Goal: Check status: Check status

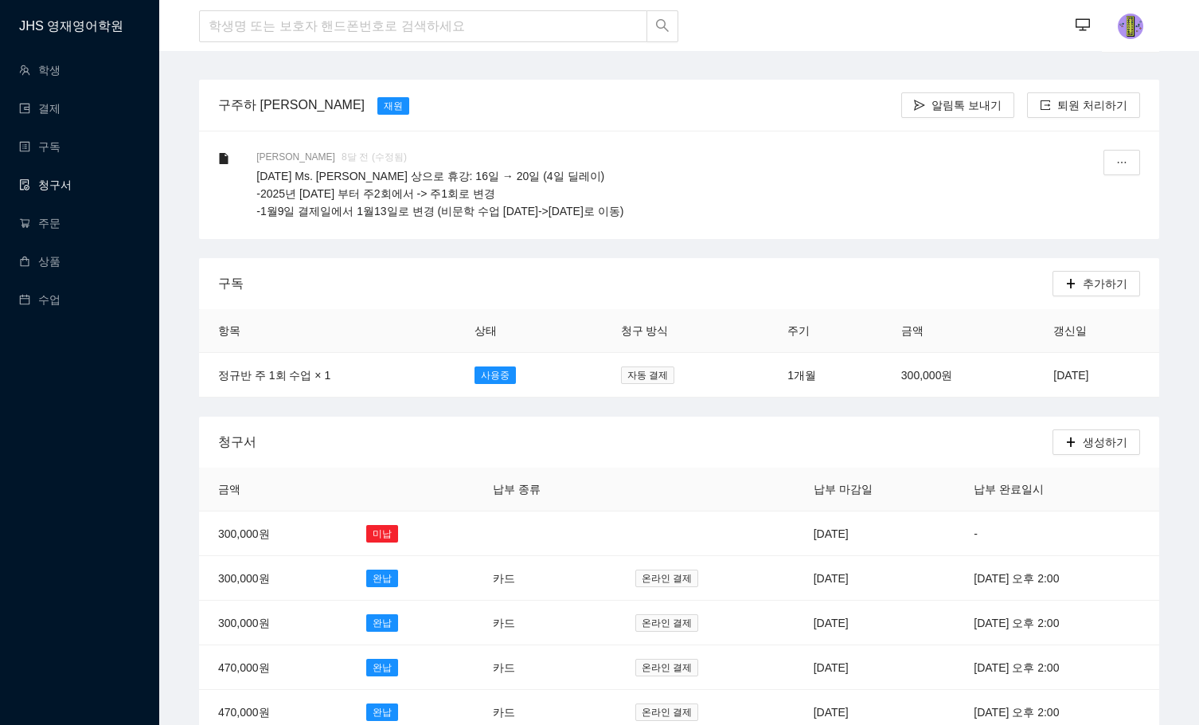
click at [37, 188] on link "청구서" at bounding box center [45, 184] width 53 height 13
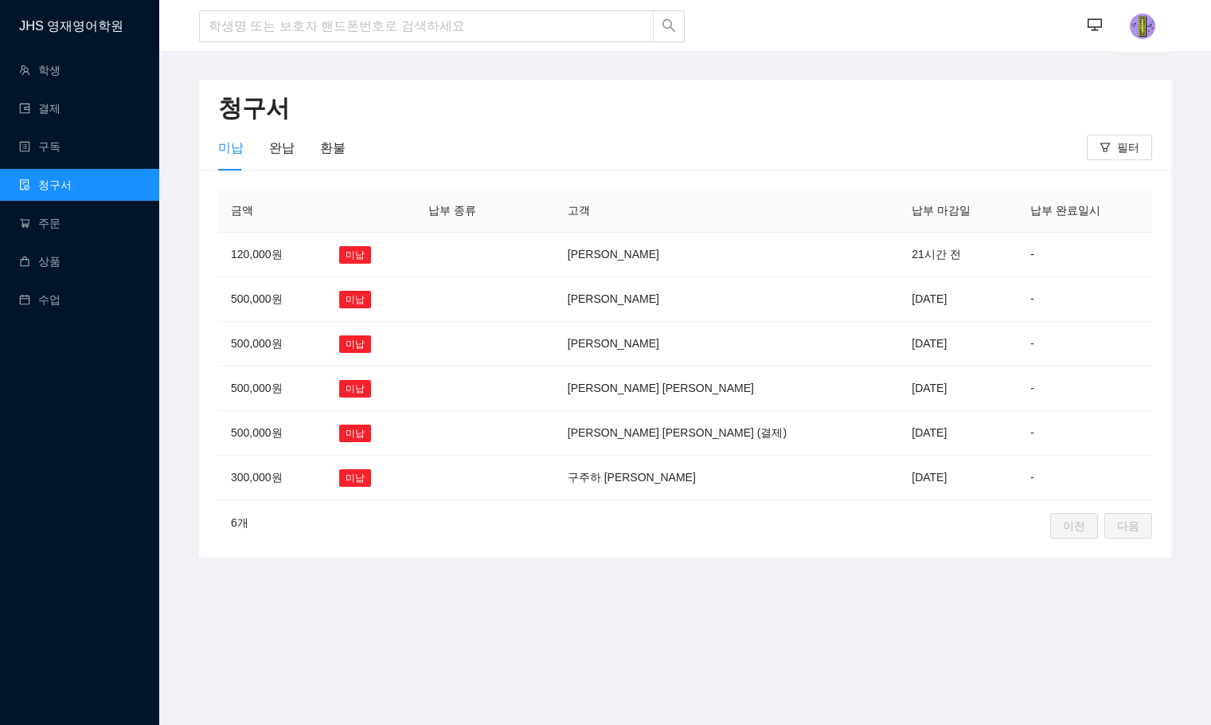
drag, startPoint x: 547, startPoint y: 467, endPoint x: 564, endPoint y: 467, distance: 16.7
click at [518, 467] on td at bounding box center [467, 478] width 103 height 45
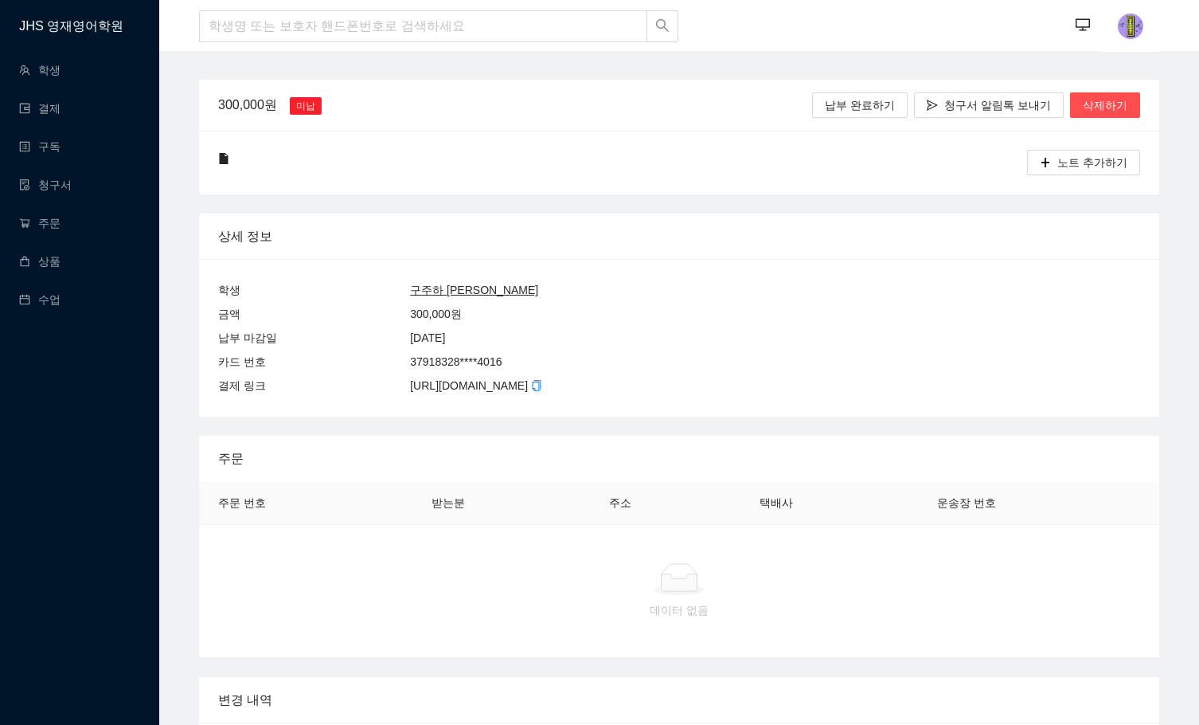
click at [454, 288] on u "구주하 [PERSON_NAME]" at bounding box center [474, 290] width 128 height 13
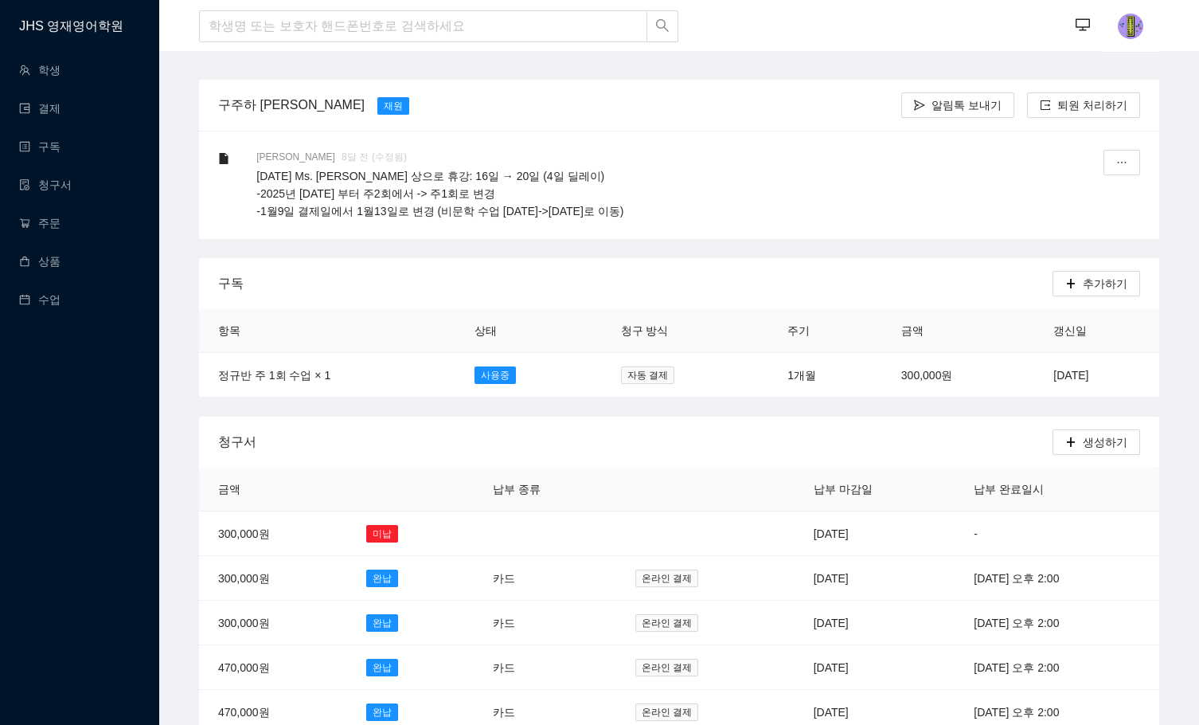
scroll to position [159, 0]
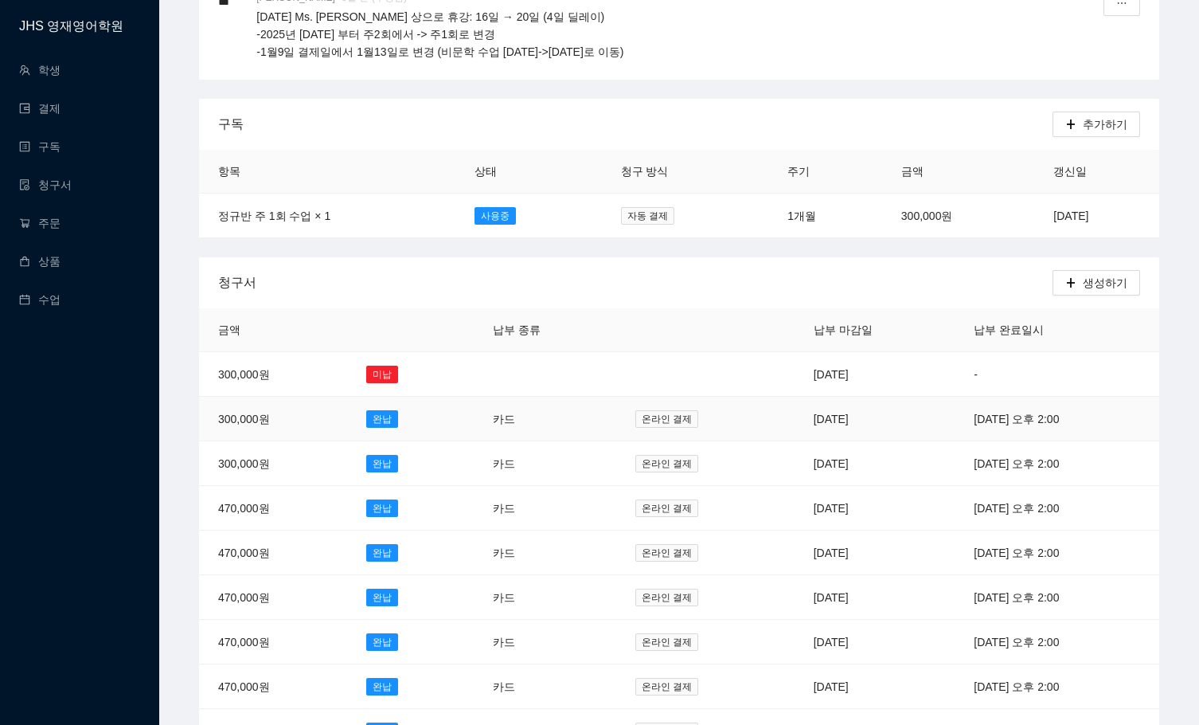
click at [523, 416] on td "카드" at bounding box center [545, 419] width 143 height 45
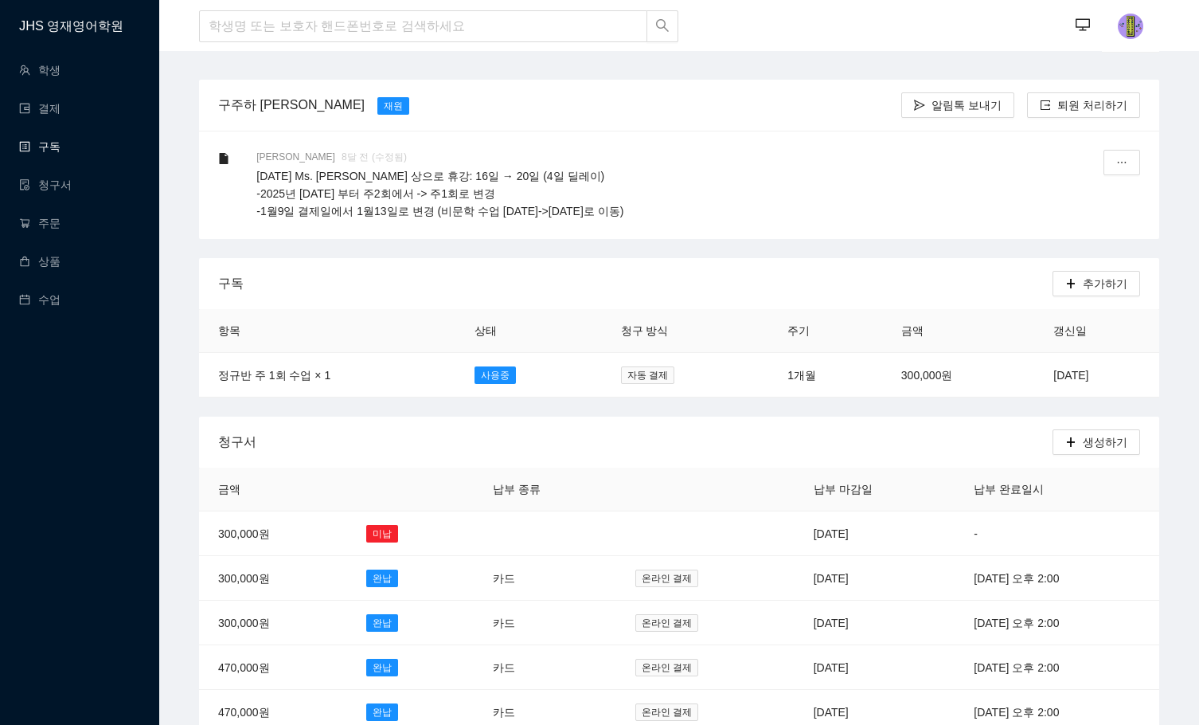
click at [55, 153] on link "구독" at bounding box center [39, 146] width 41 height 13
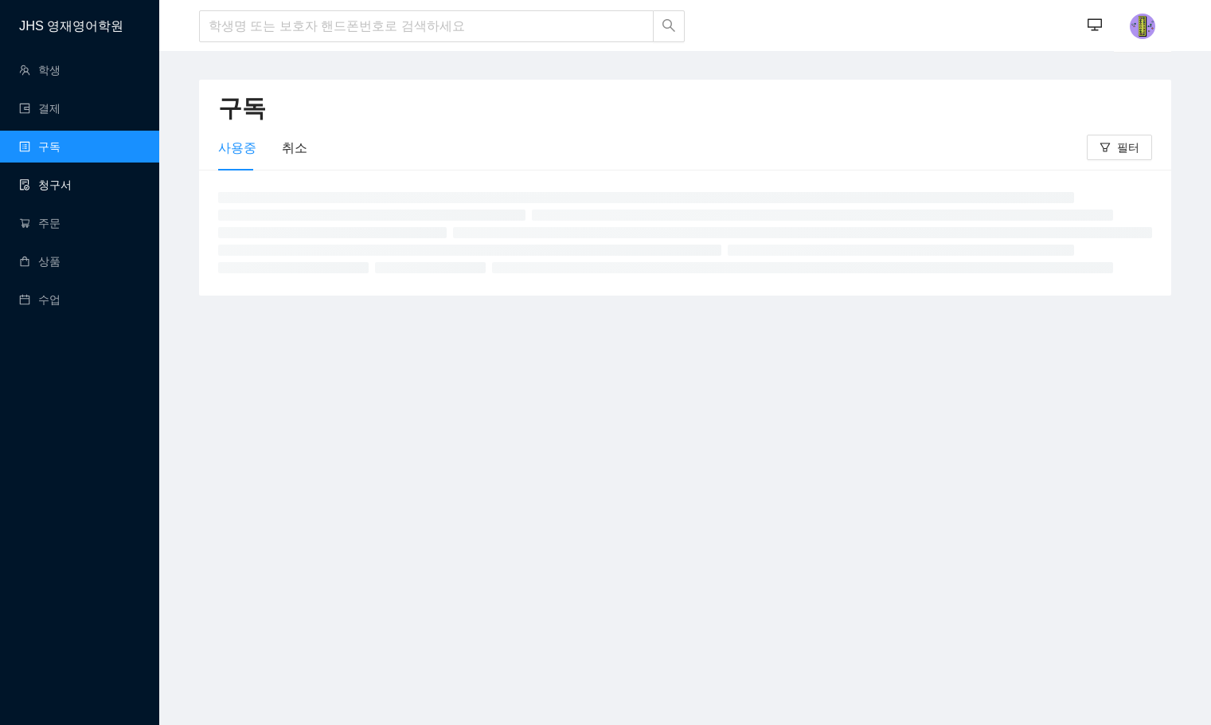
click at [63, 179] on link "청구서" at bounding box center [45, 184] width 53 height 13
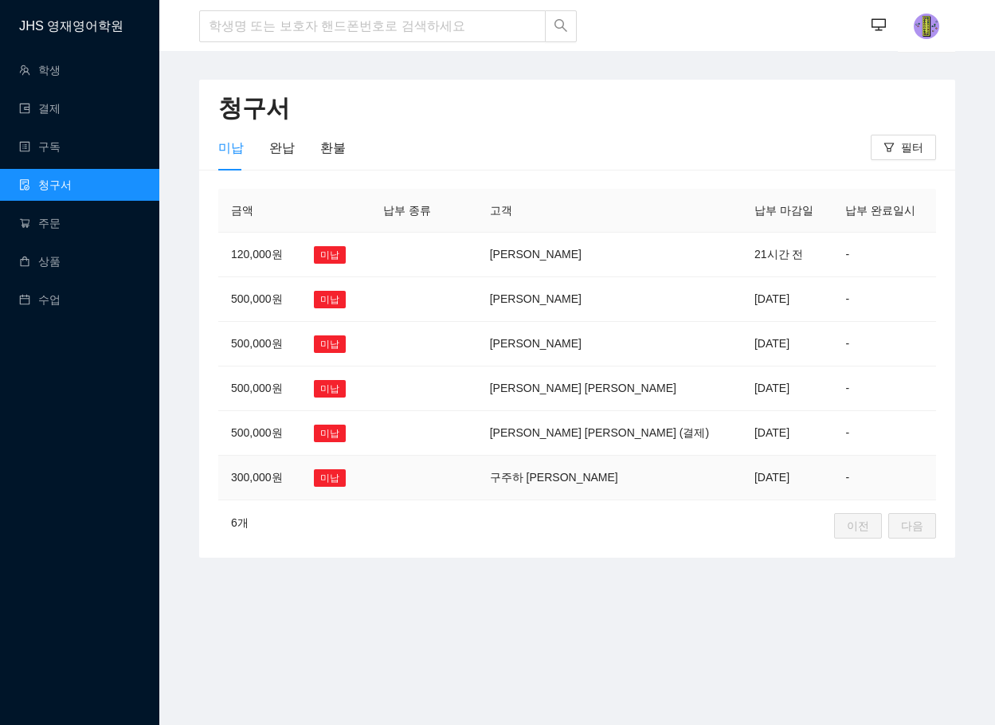
click at [552, 463] on td "구주하 [PERSON_NAME]" at bounding box center [609, 478] width 264 height 45
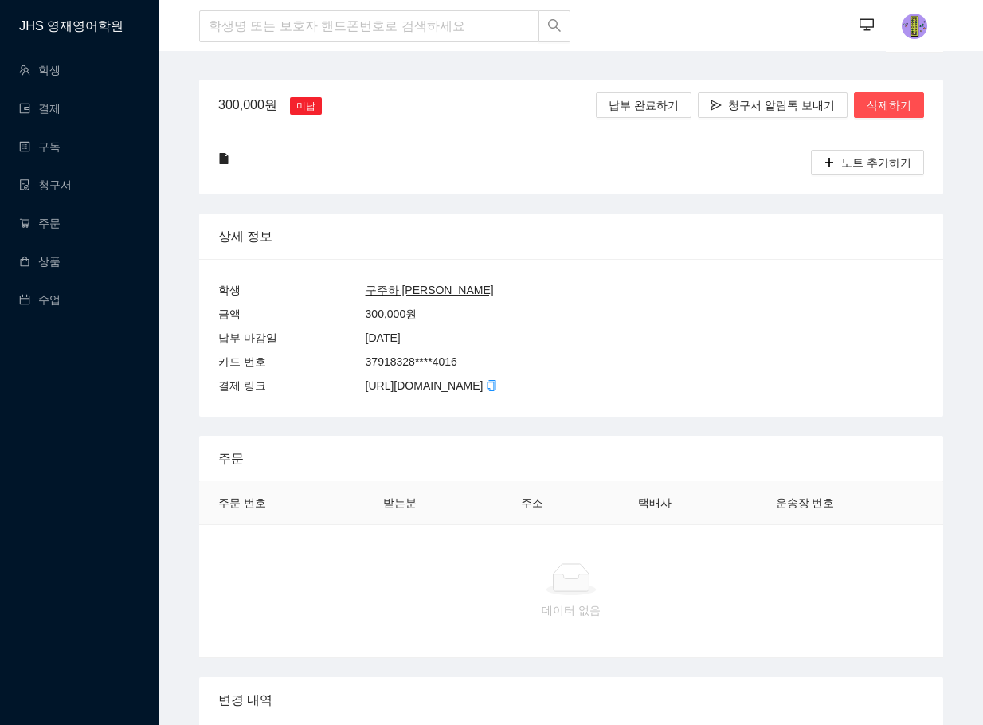
click at [410, 291] on u "구주하 [PERSON_NAME]" at bounding box center [430, 290] width 128 height 13
